Goal: Navigation & Orientation: Find specific page/section

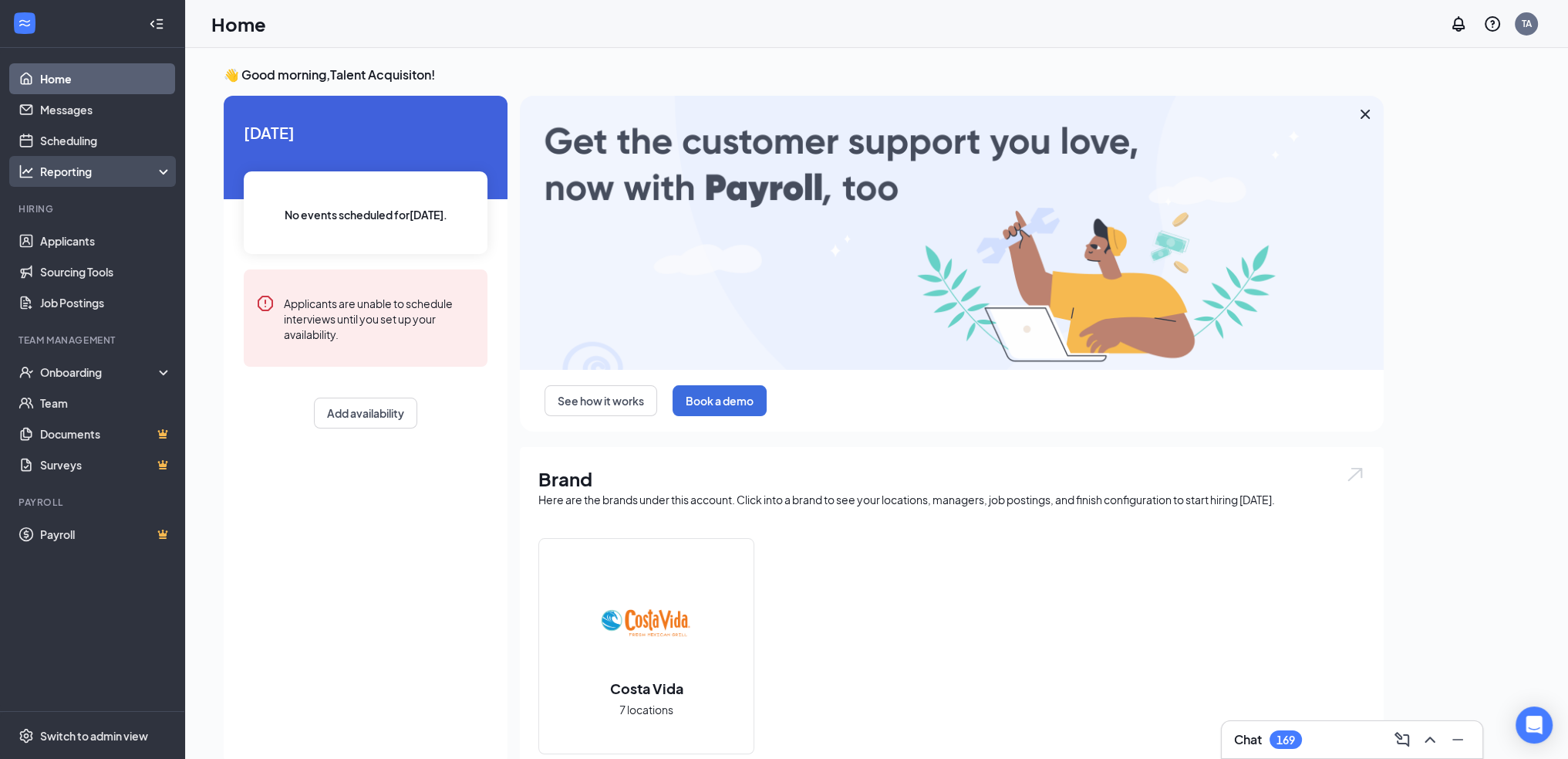
click at [97, 176] on div "Reporting" at bounding box center [107, 171] width 133 height 16
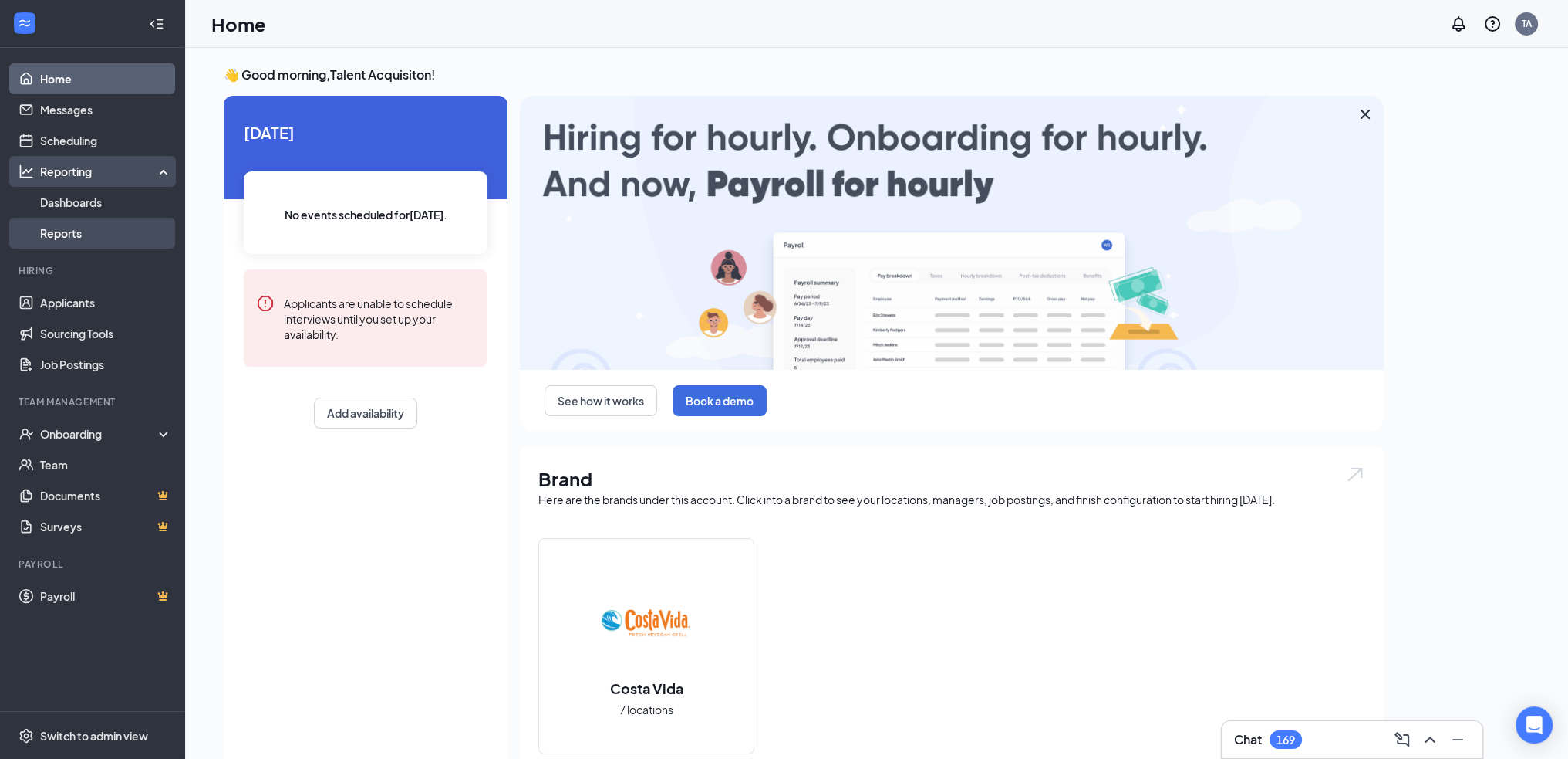
click at [81, 233] on link "Reports" at bounding box center [106, 233] width 132 height 31
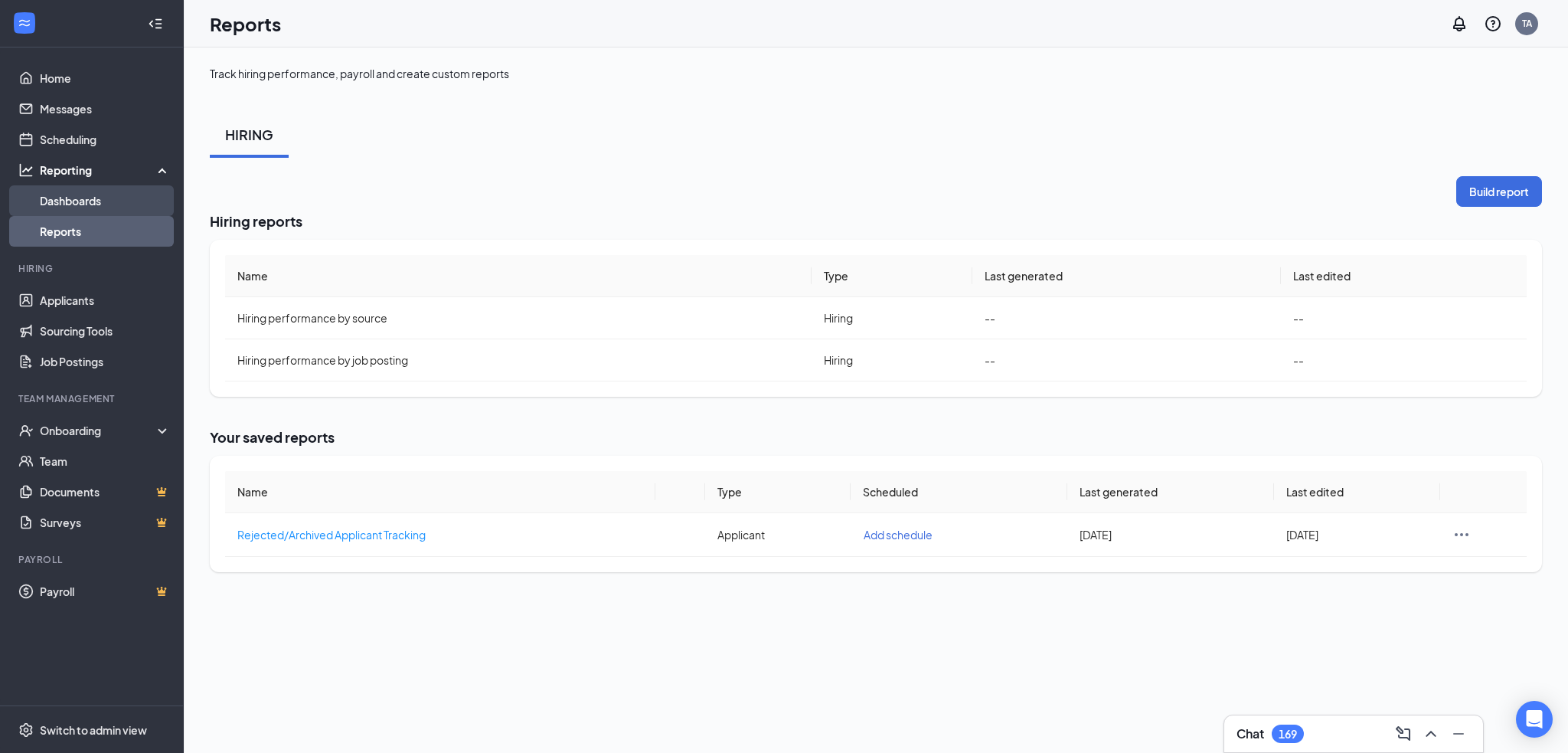
click at [68, 201] on link "Dashboards" at bounding box center [105, 201] width 131 height 31
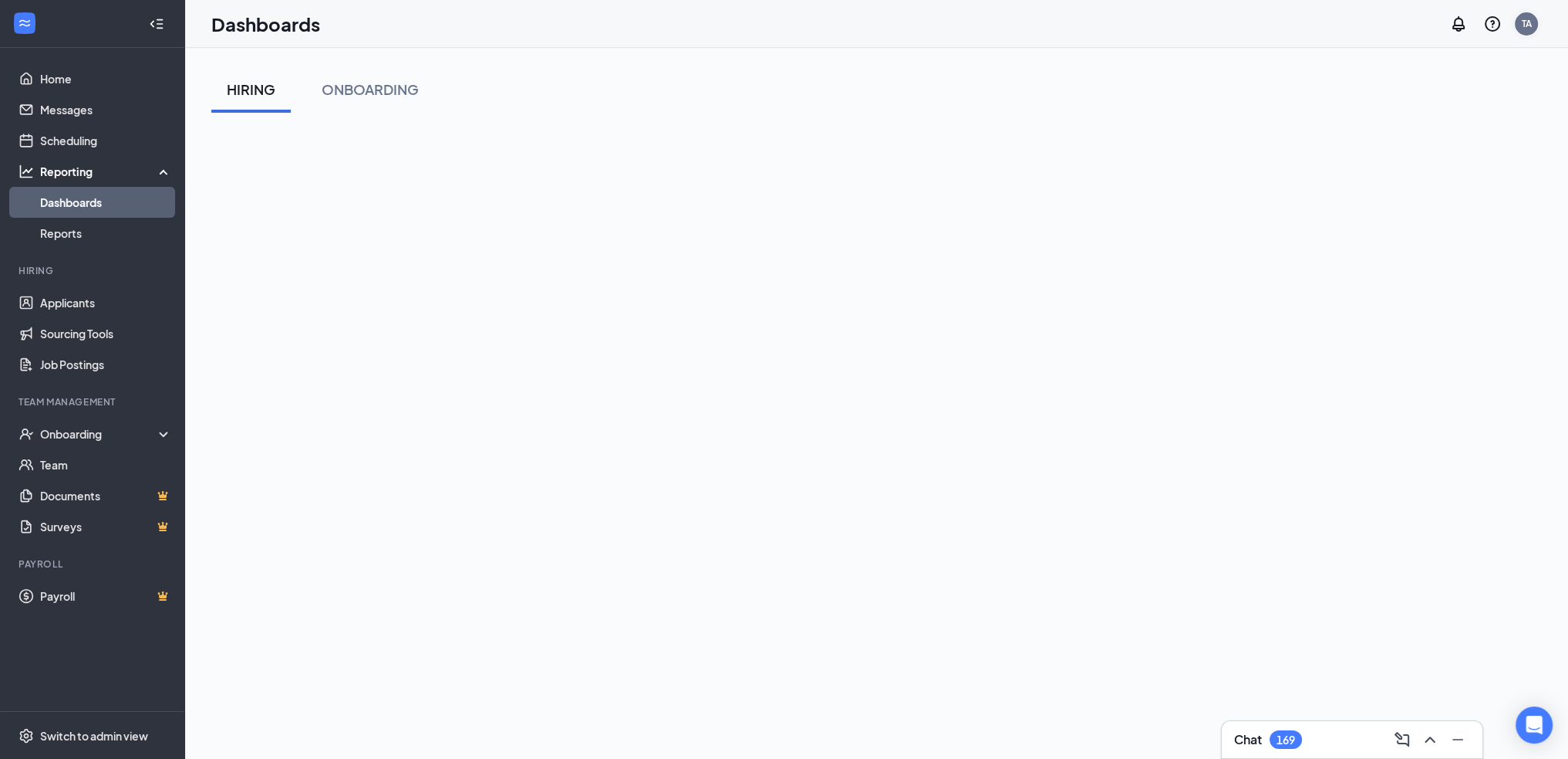
click at [1528, 28] on div "TA" at bounding box center [1527, 24] width 10 height 13
click at [1525, 22] on div "TA" at bounding box center [1527, 24] width 10 height 13
click at [1443, 194] on link "Switch account" at bounding box center [1404, 198] width 77 height 14
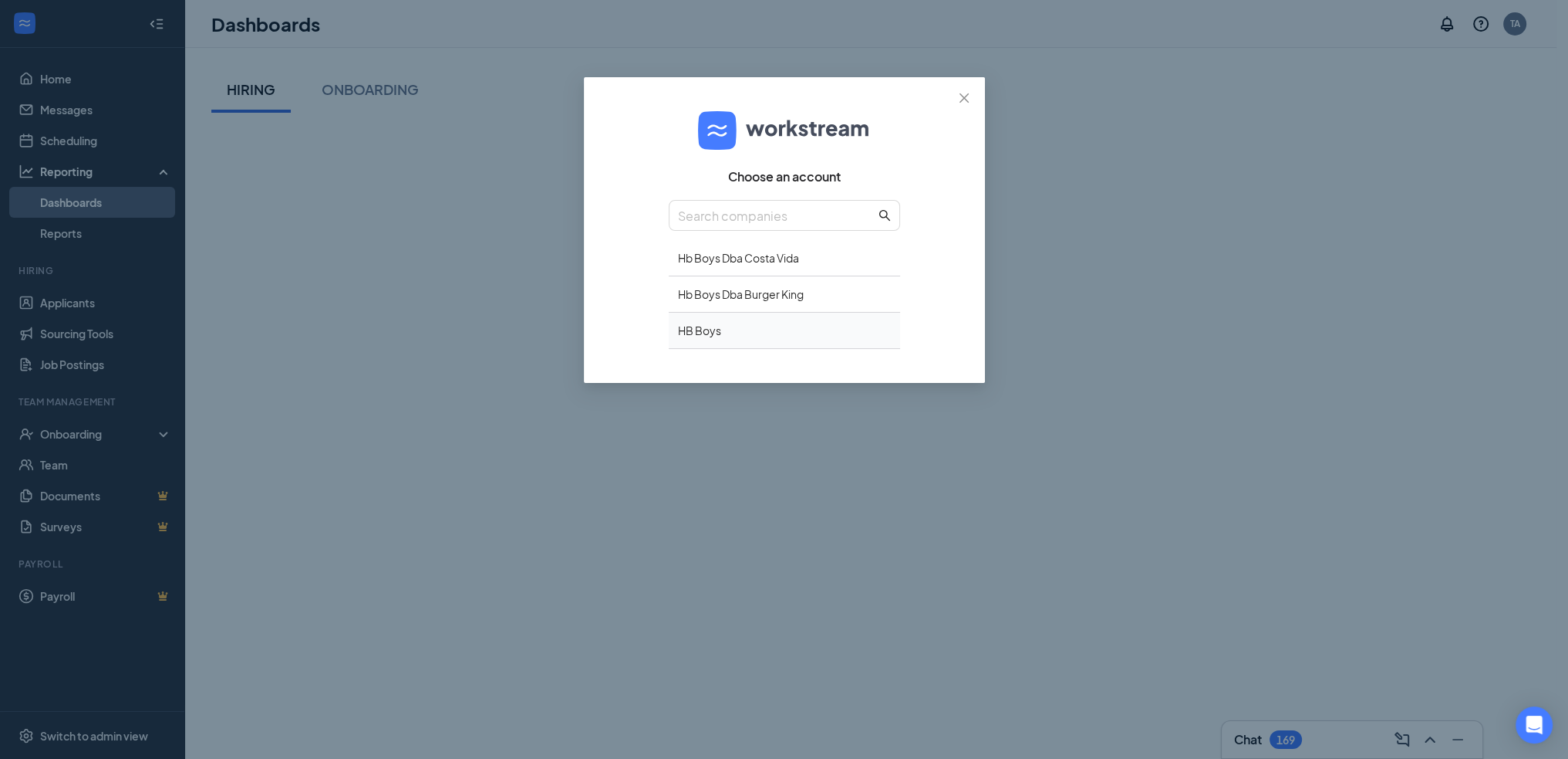
click at [746, 339] on div "HB Boys" at bounding box center [784, 331] width 231 height 36
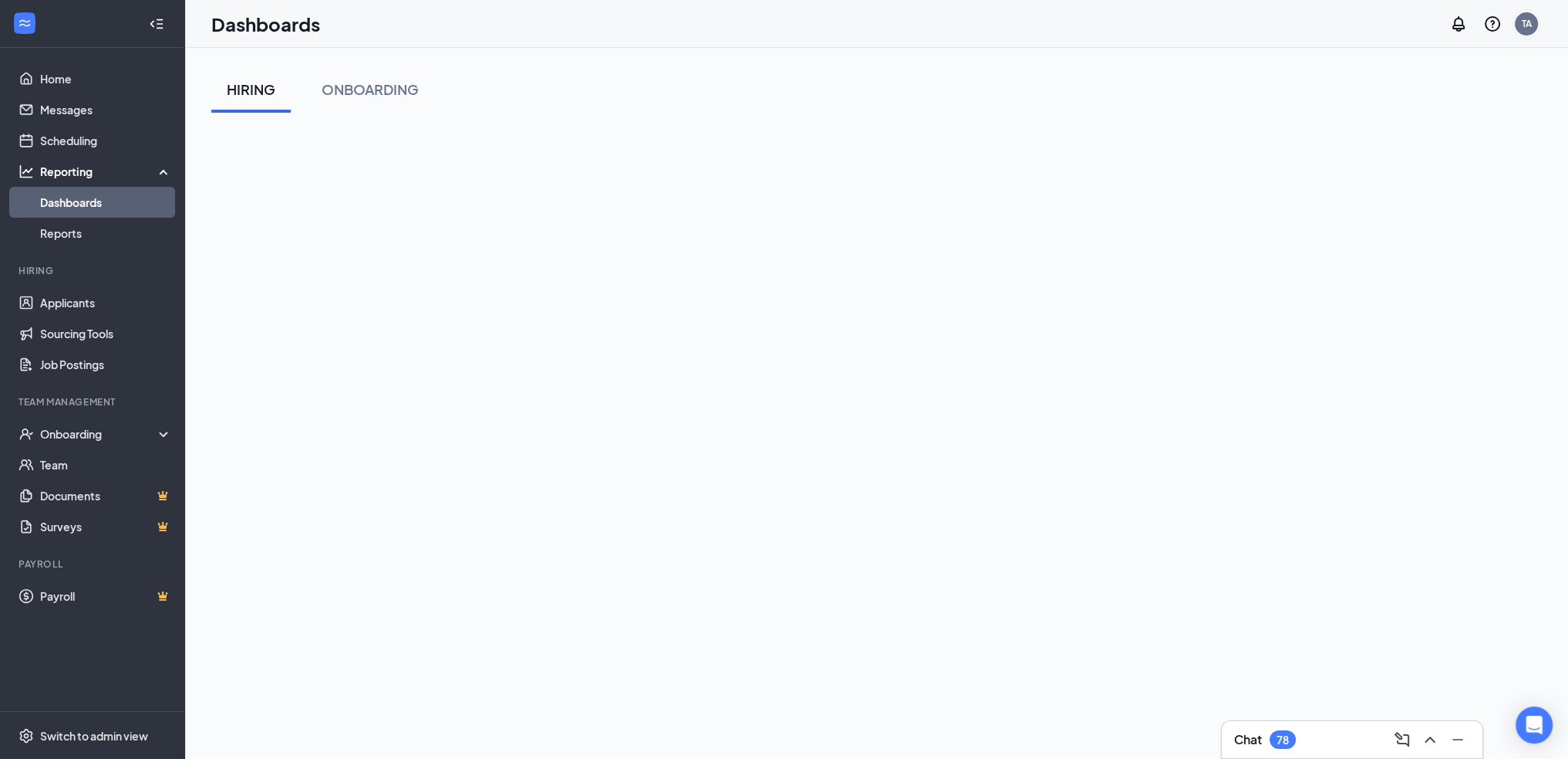
click at [1527, 21] on div "TA" at bounding box center [1527, 24] width 10 height 13
click at [1443, 195] on link "Switch account" at bounding box center [1404, 198] width 77 height 14
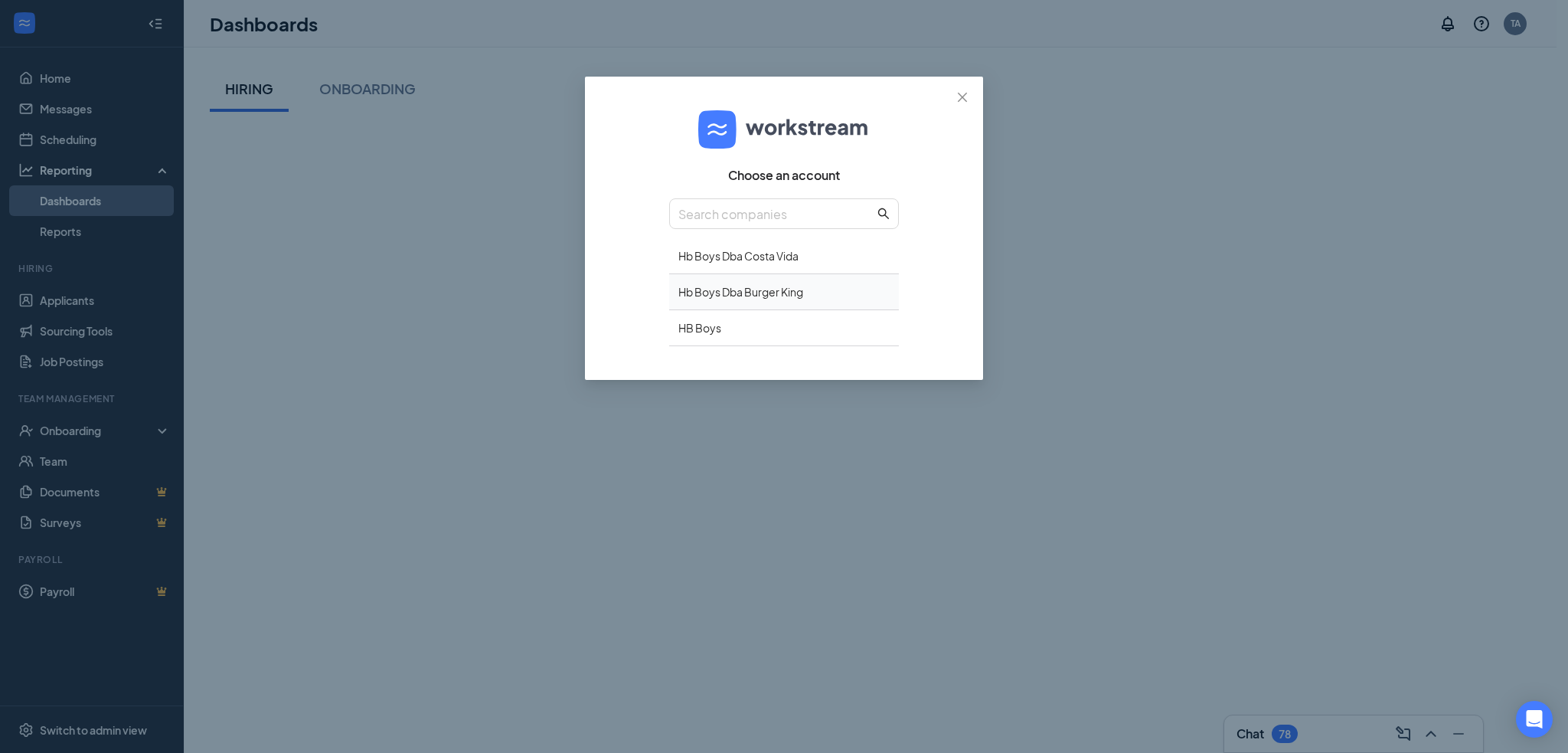
click at [732, 282] on div "Hb Boys Dba Burger King" at bounding box center [784, 292] width 230 height 36
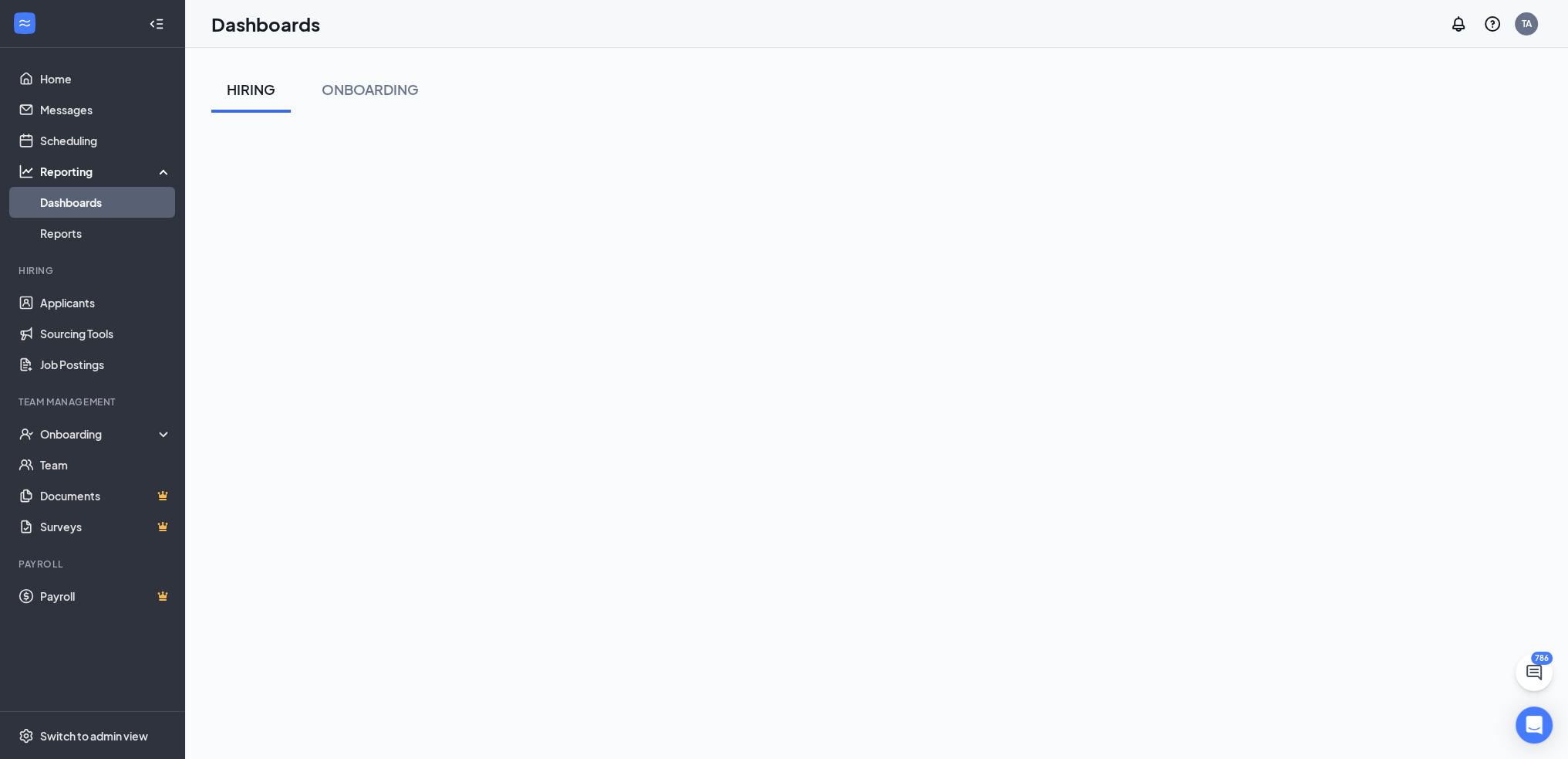
click at [604, 89] on div "HIRING ONBOARDING" at bounding box center [877, 89] width 1330 height 46
click at [615, 122] on div "HIRING ONBOARDING" at bounding box center [877, 478] width 1330 height 824
click at [610, 95] on div "HIRING ONBOARDING" at bounding box center [877, 89] width 1330 height 46
